Goal: Check status

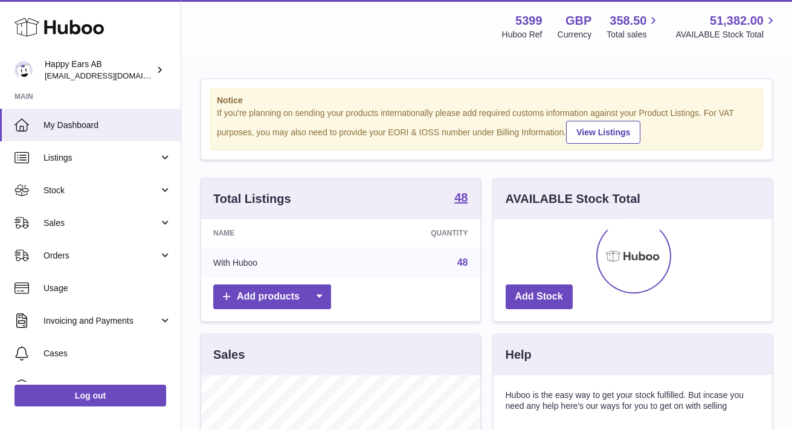
scroll to position [188, 278]
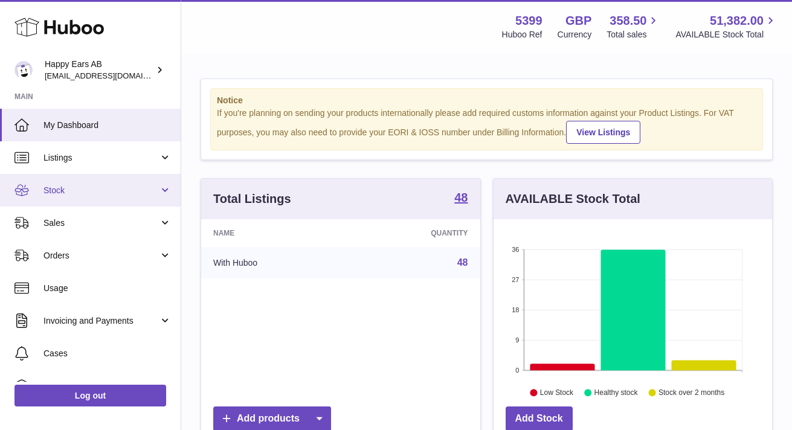
click at [99, 185] on span "Stock" at bounding box center [100, 190] width 115 height 11
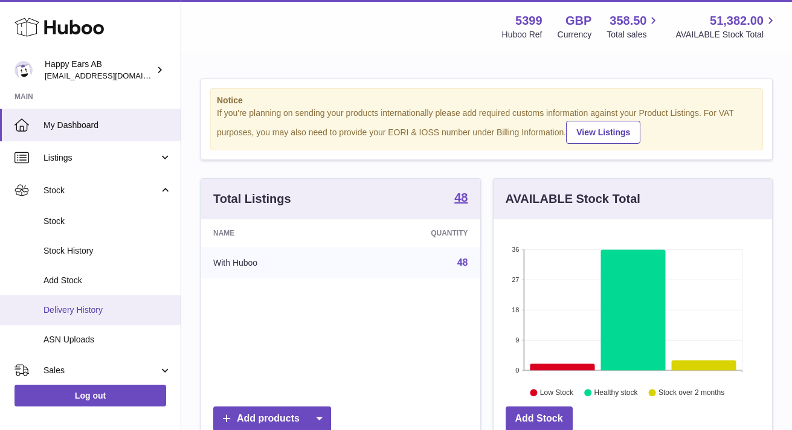
click at [112, 315] on span "Delivery History" at bounding box center [107, 309] width 128 height 11
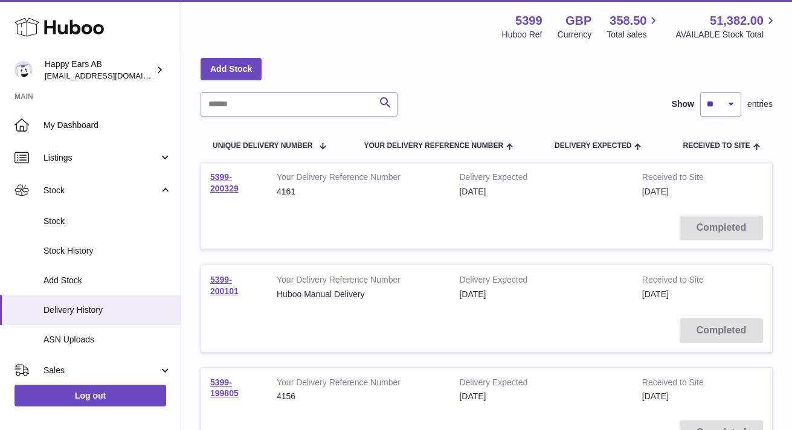
scroll to position [56, 0]
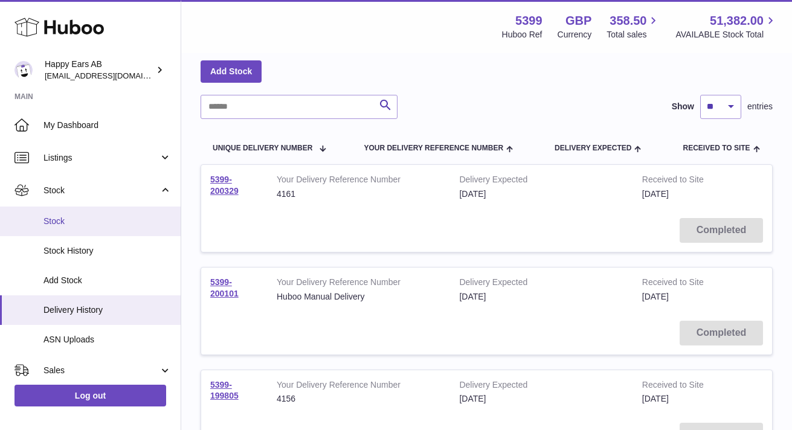
click at [75, 214] on link "Stock" at bounding box center [90, 222] width 181 height 30
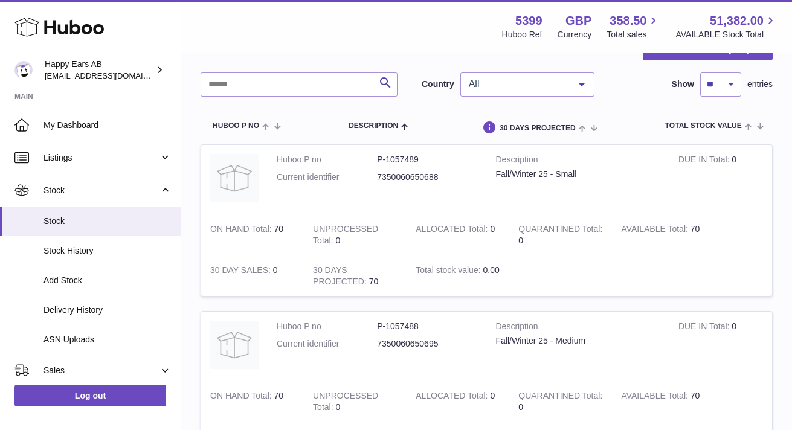
scroll to position [74, 0]
